Goal: Transaction & Acquisition: Purchase product/service

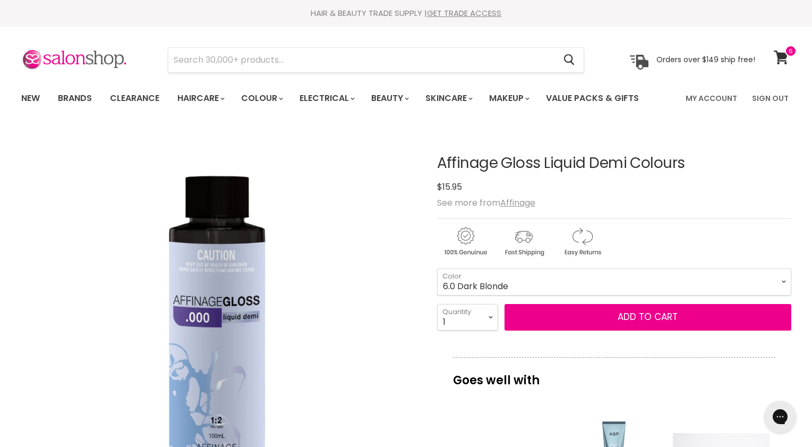
scroll to position [1, 0]
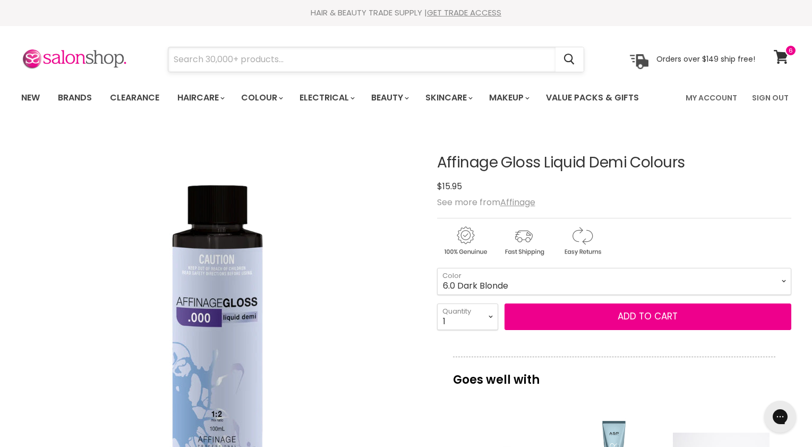
click at [247, 63] on input "Search" at bounding box center [361, 59] width 387 height 24
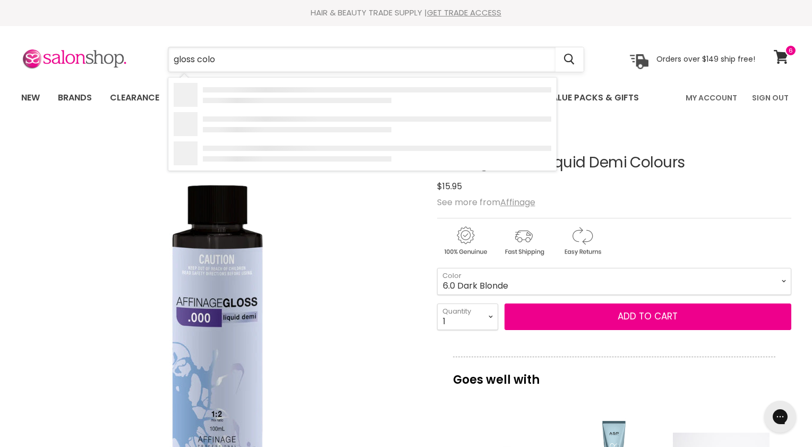
type input "gloss color"
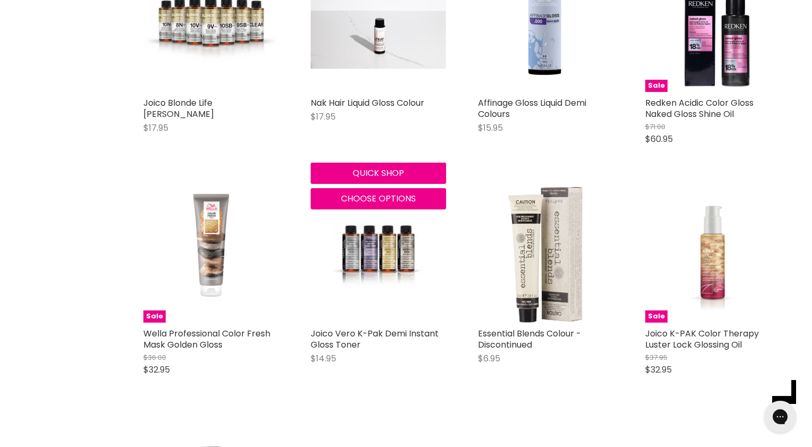
scroll to position [515, 0]
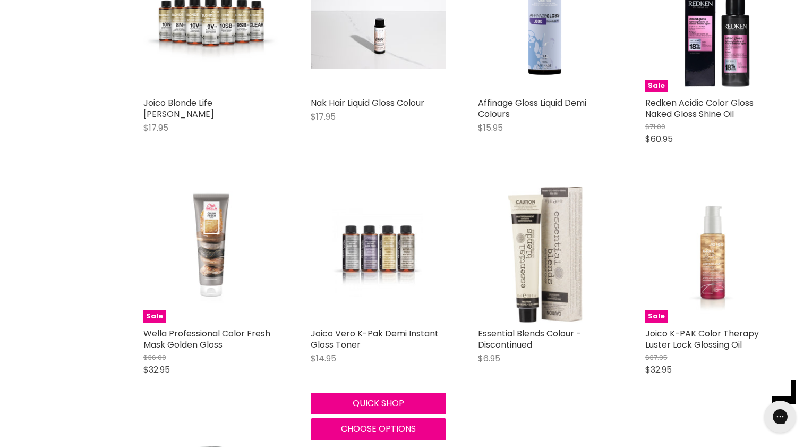
click at [385, 258] on img "Main content" at bounding box center [378, 254] width 90 height 135
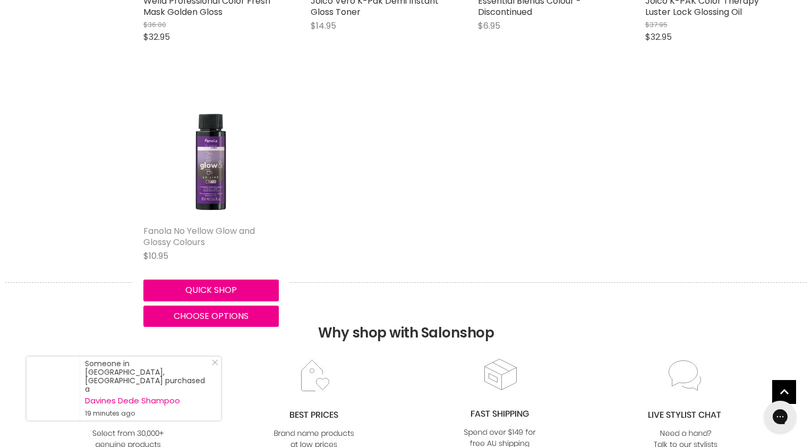
scroll to position [846, 0]
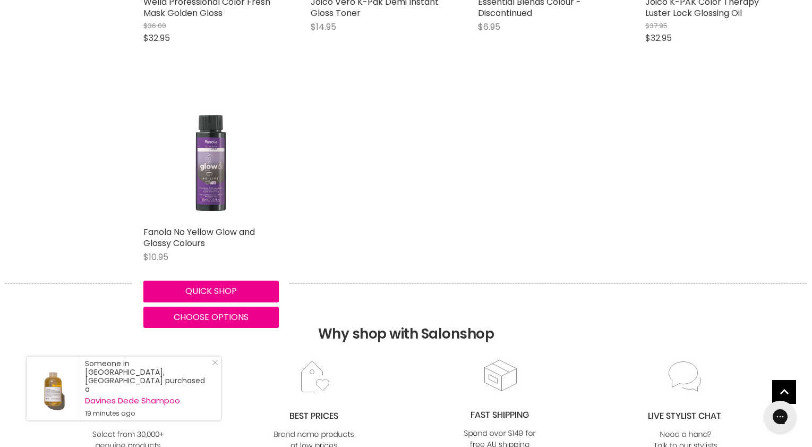
click at [212, 181] on img "Main content" at bounding box center [210, 152] width 135 height 135
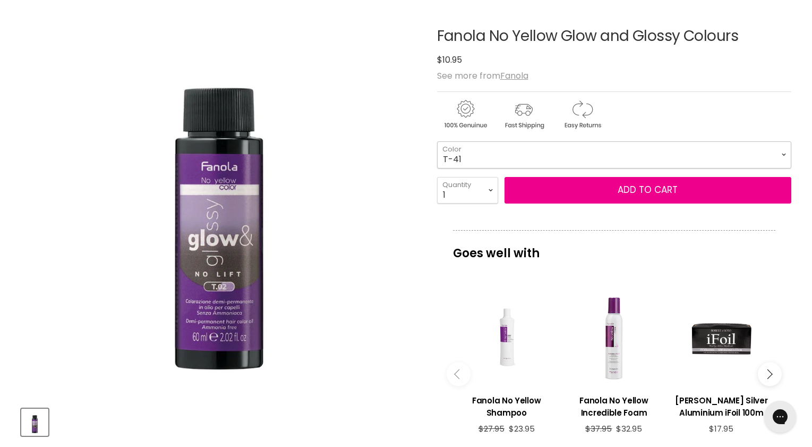
scroll to position [126, 0]
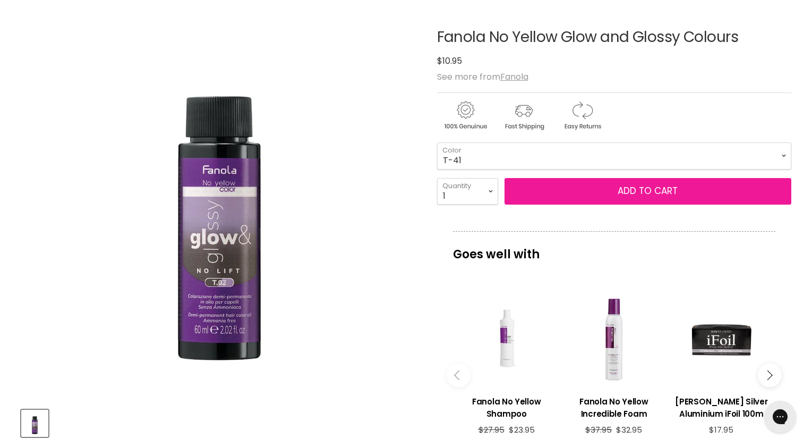
click at [604, 192] on button "Add to cart" at bounding box center [647, 191] width 287 height 27
click at [643, 191] on button "Add to cart" at bounding box center [647, 191] width 287 height 27
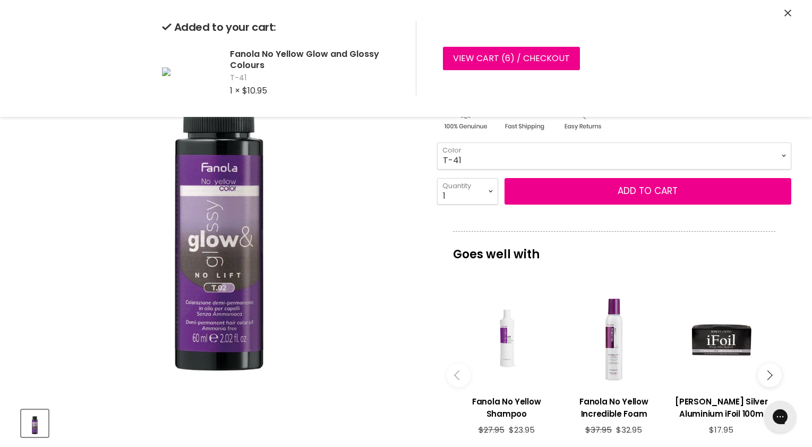
click at [373, 278] on img "Fanola No Yellow Glow and Glossy Colours image. Click or Scroll to Zoom." at bounding box center [219, 200] width 397 height 397
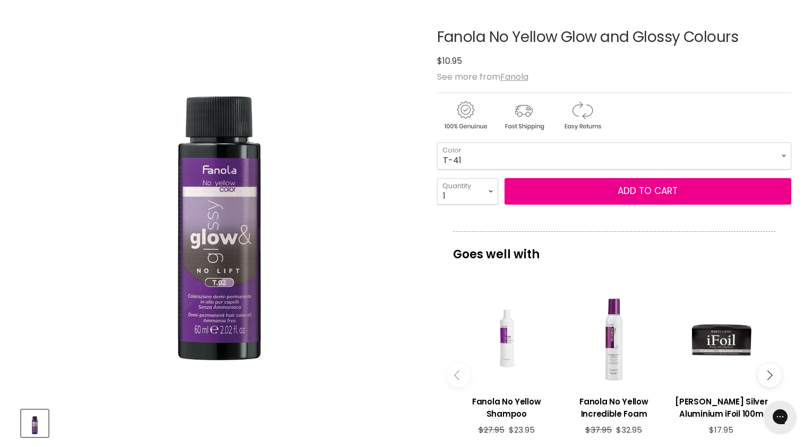
scroll to position [128, 0]
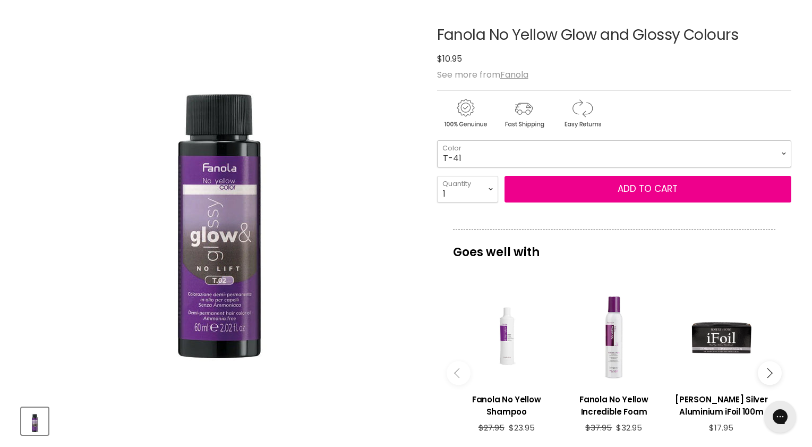
select select "T-02"
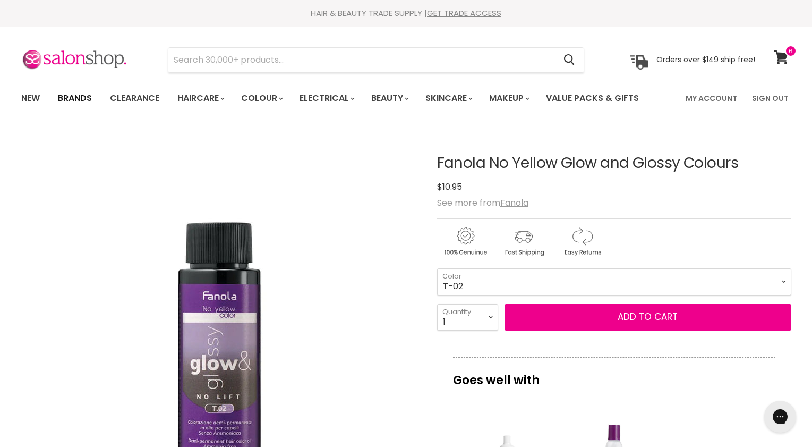
click at [78, 100] on link "Brands" at bounding box center [75, 98] width 50 height 22
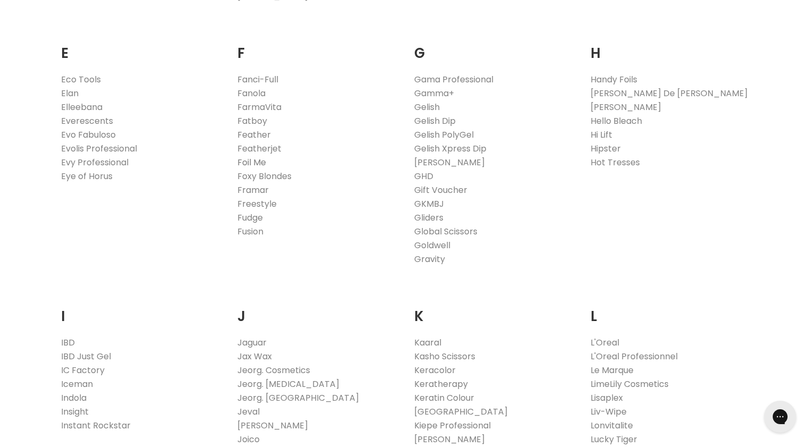
scroll to position [678, 0]
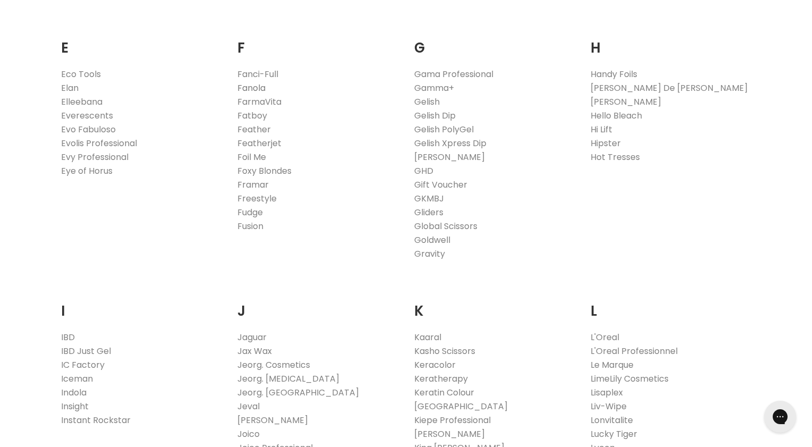
click at [249, 88] on link "Fanola" at bounding box center [251, 88] width 28 height 12
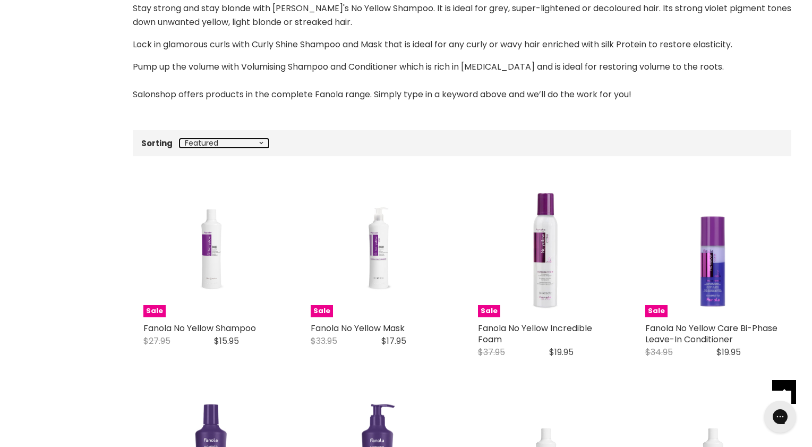
select select "price-descending"
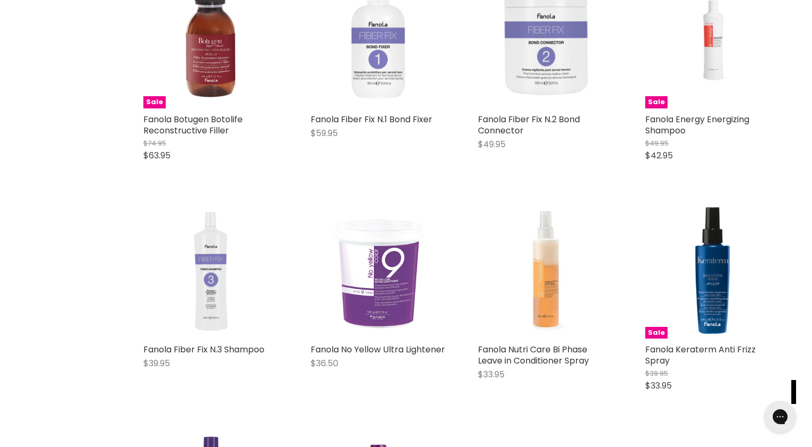
scroll to position [464, 0]
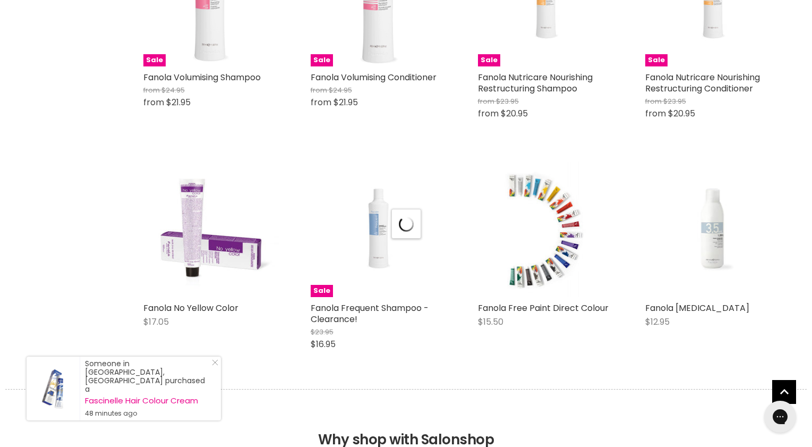
select select "price-descending"
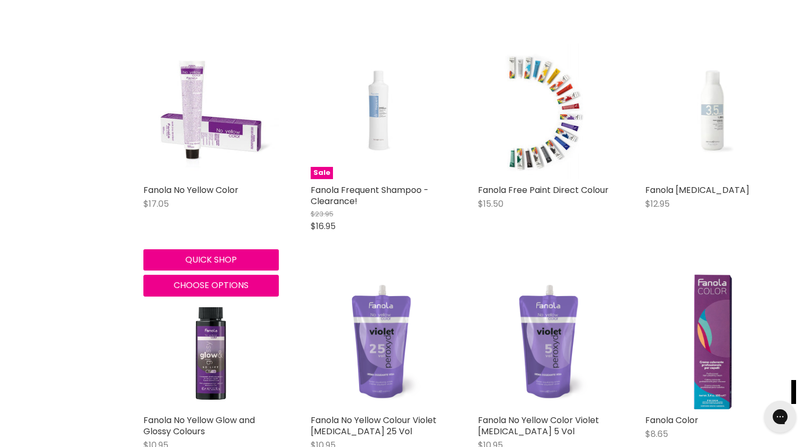
scroll to position [2937, 0]
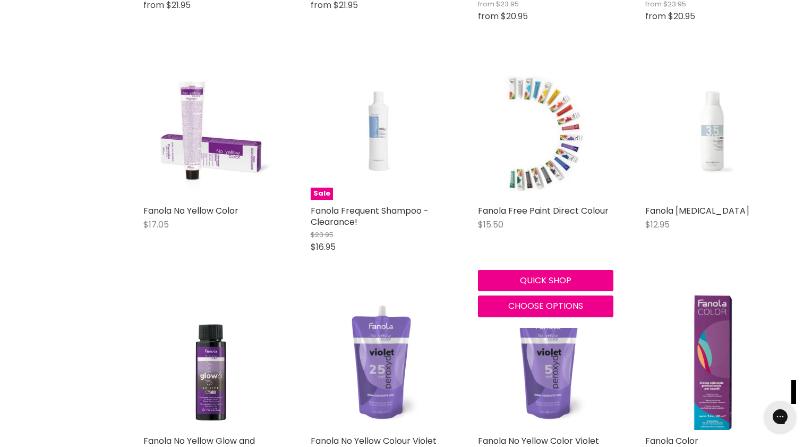
click at [563, 135] on img "Main content" at bounding box center [545, 131] width 85 height 135
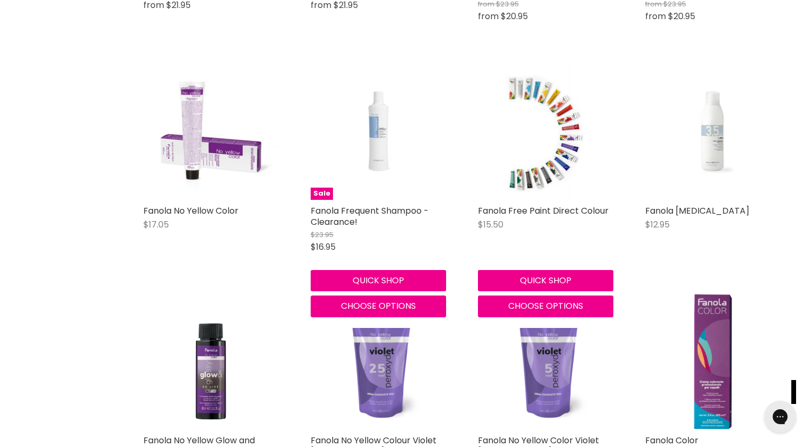
scroll to position [2858, 0]
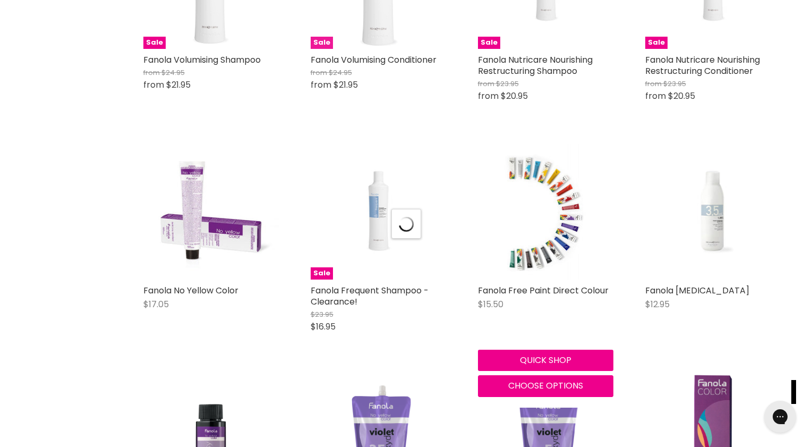
select select "manual"
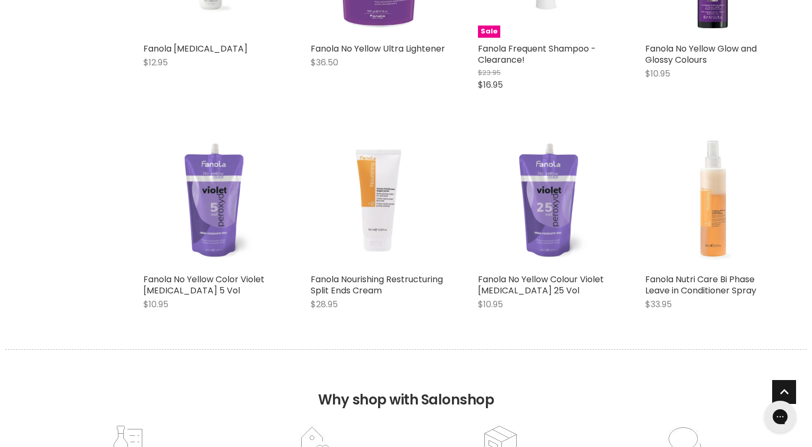
click at [780, 390] on span "Back to top" at bounding box center [784, 394] width 24 height 28
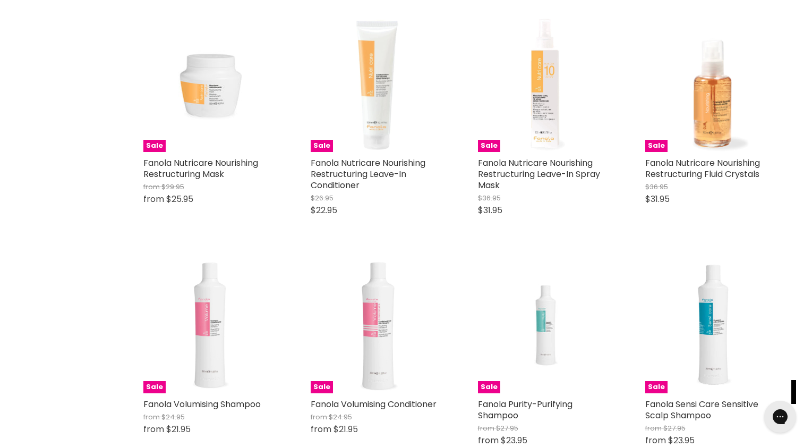
scroll to position [882, 0]
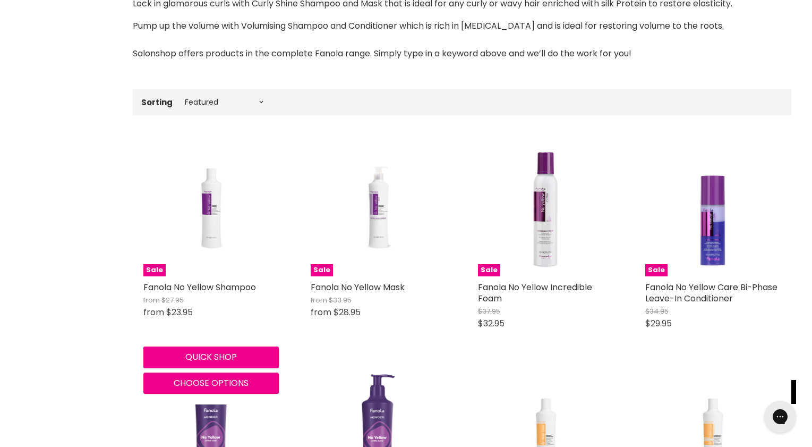
scroll to position [296, 0]
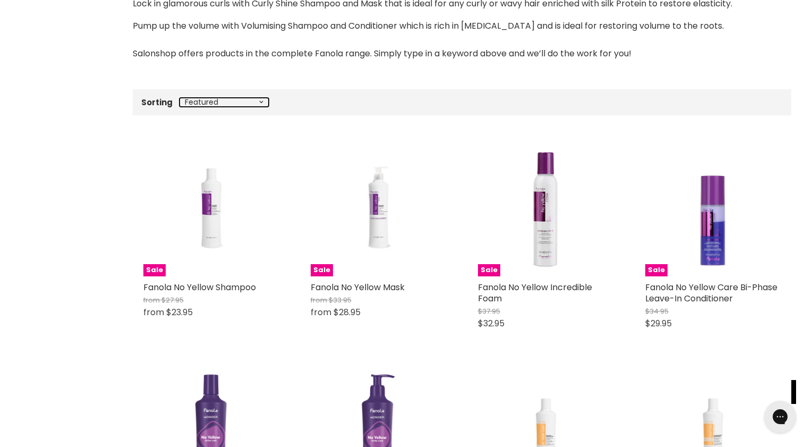
select select "price-ascending"
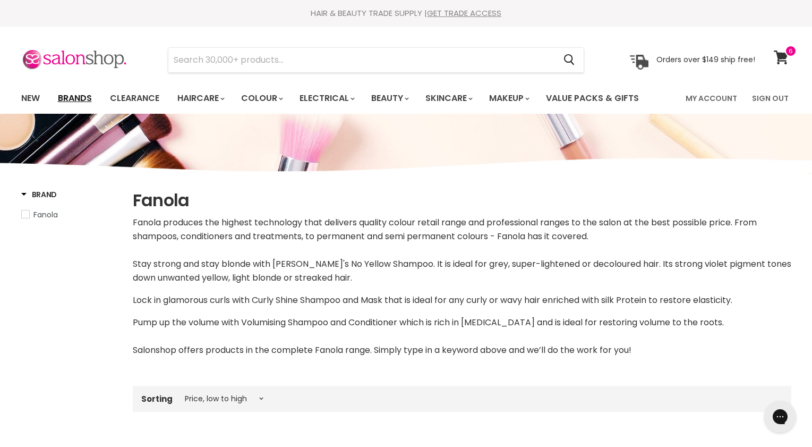
click at [64, 97] on link "Brands" at bounding box center [75, 98] width 50 height 22
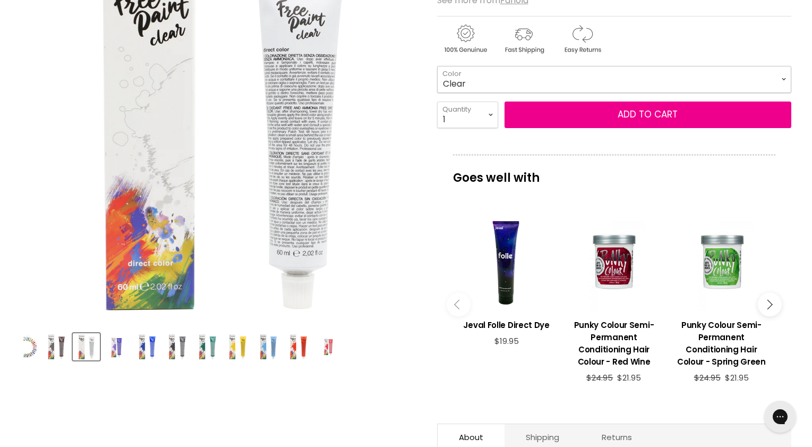
scroll to position [202, 0]
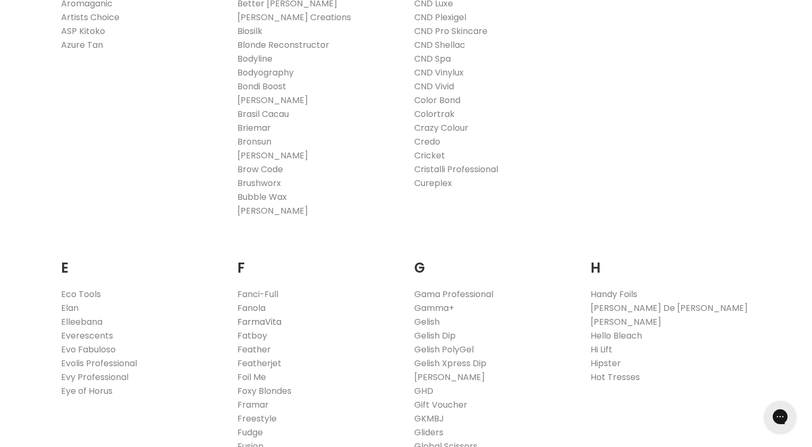
scroll to position [467, 0]
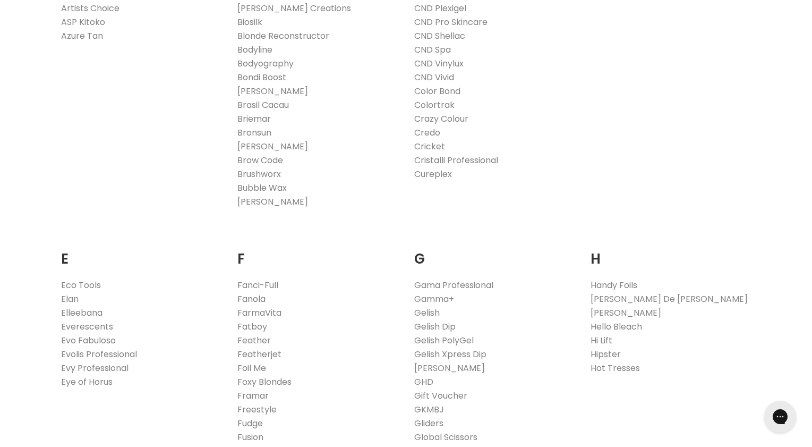
click at [255, 297] on link "Fanola" at bounding box center [251, 299] width 28 height 12
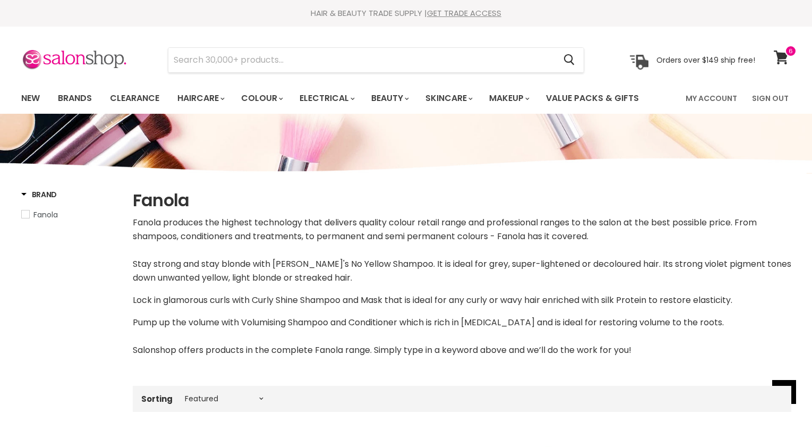
select select "manual"
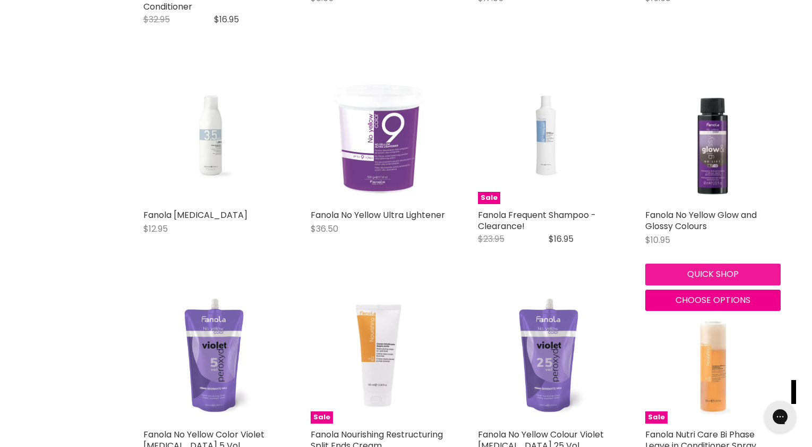
scroll to position [2583, 0]
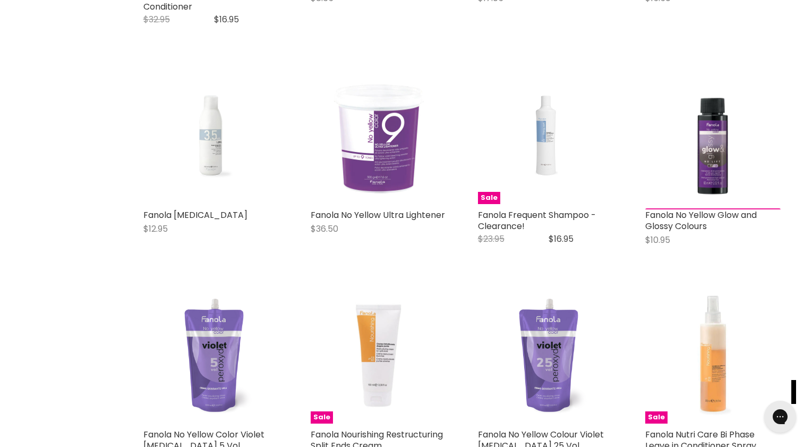
click at [712, 266] on div "Fanola No Yellow Glow and Glossy Colours [GEOGRAPHIC_DATA] $10.95 FANOLA GLOW &…" at bounding box center [713, 162] width 157 height 208
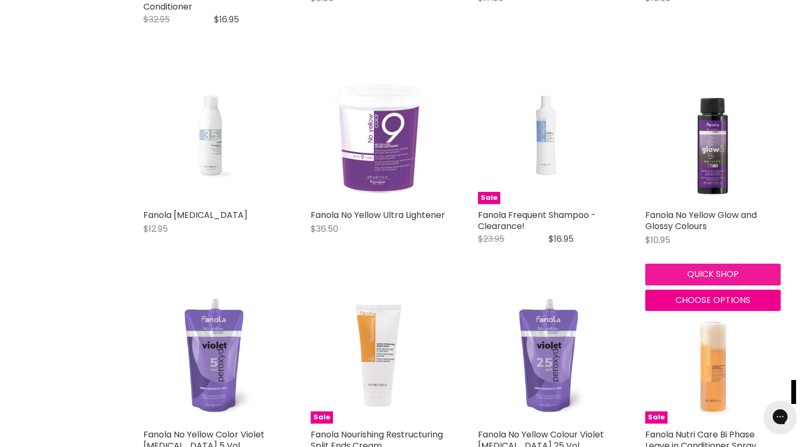
click at [714, 265] on button "Quick shop" at bounding box center [712, 273] width 135 height 21
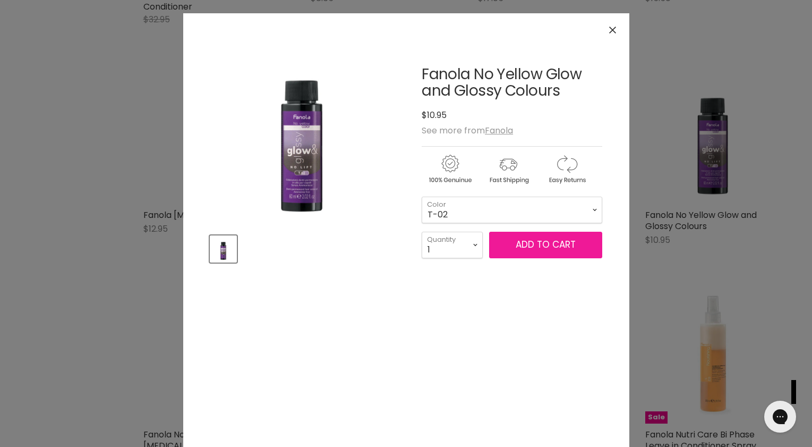
click at [551, 245] on span "Add to cart" at bounding box center [546, 244] width 60 height 13
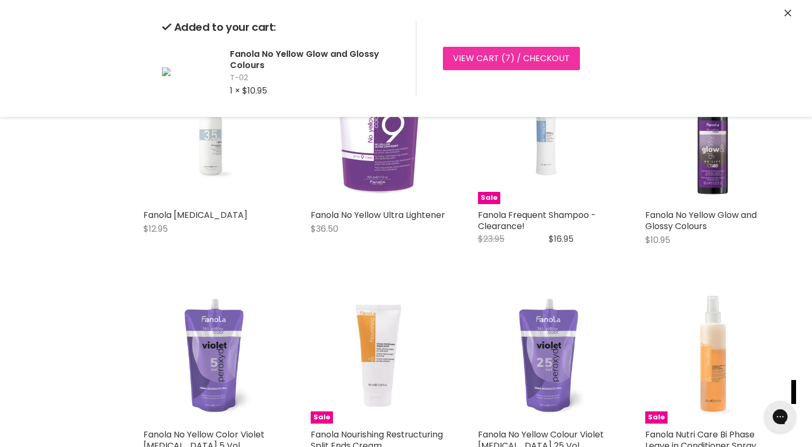
click at [472, 55] on link "View cart ( 7 ) / Checkout" at bounding box center [511, 58] width 137 height 23
